Goal: Task Accomplishment & Management: Manage account settings

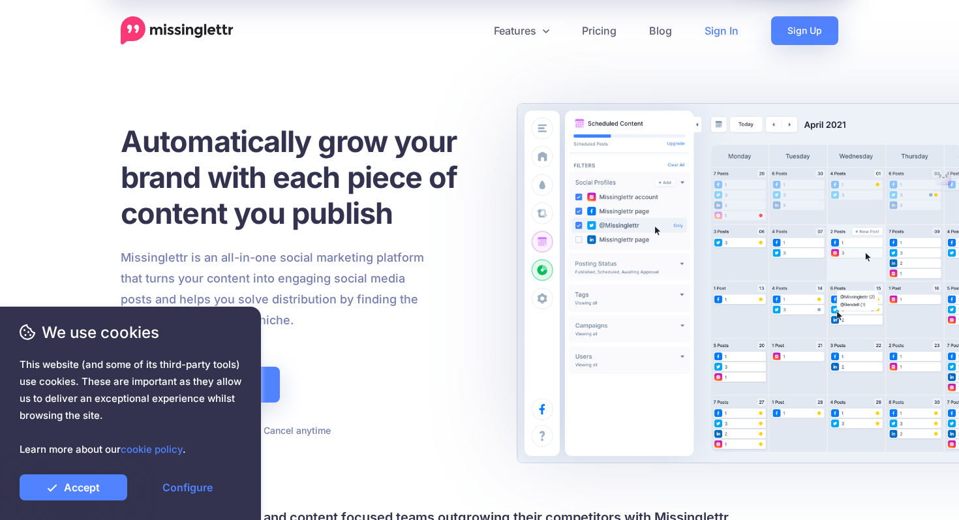
click at [718, 31] on link "Sign In" at bounding box center [721, 30] width 67 height 29
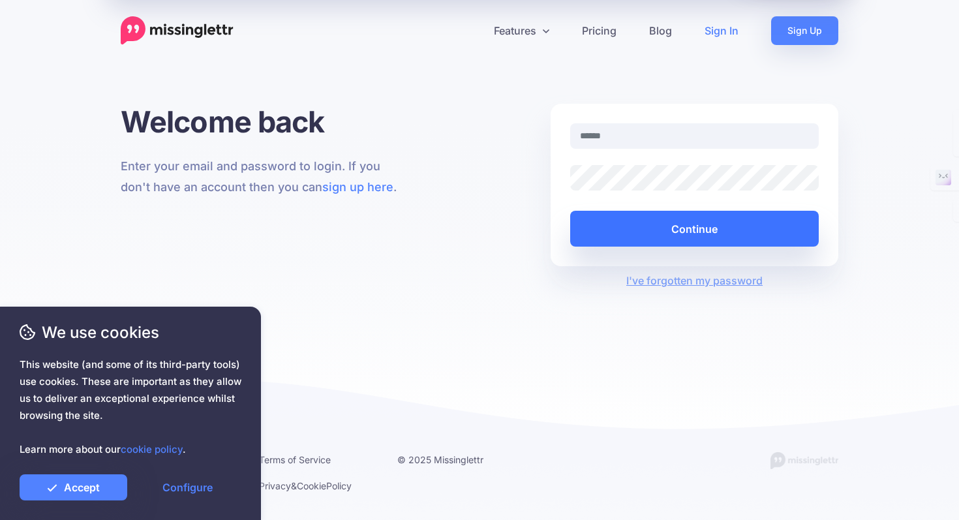
type input "**********"
click at [653, 232] on button "Continue" at bounding box center [694, 229] width 249 height 36
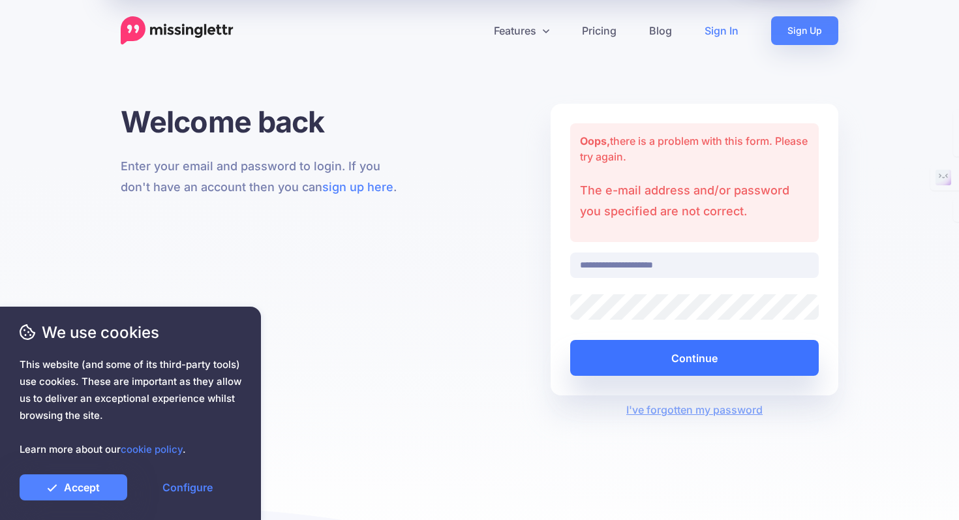
click at [672, 342] on button "Continue" at bounding box center [694, 358] width 249 height 36
